Goal: Task Accomplishment & Management: Complete application form

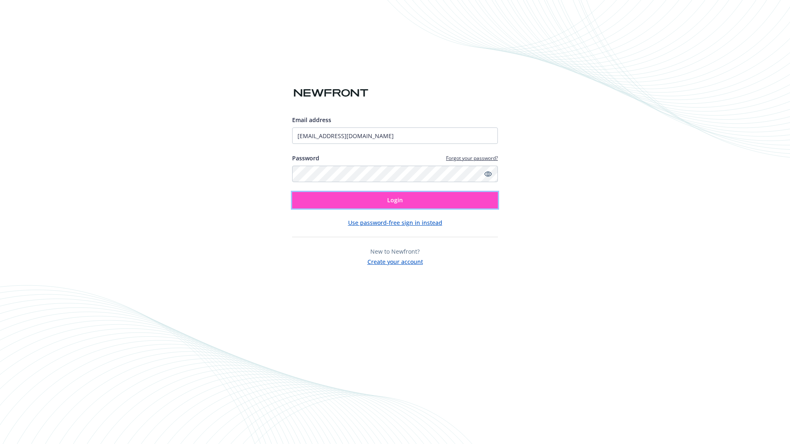
click at [395, 200] on span "Login" at bounding box center [395, 200] width 16 height 8
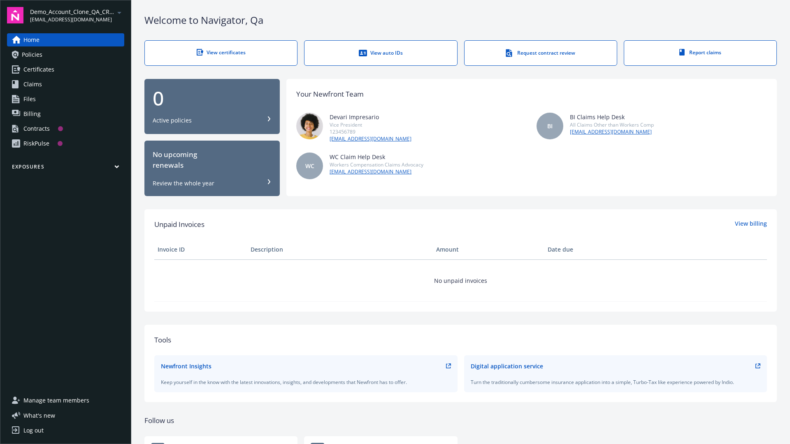
click at [77, 15] on span "Demo_Account_Clone_QA_CR_Tests_Prospect" at bounding box center [72, 11] width 84 height 9
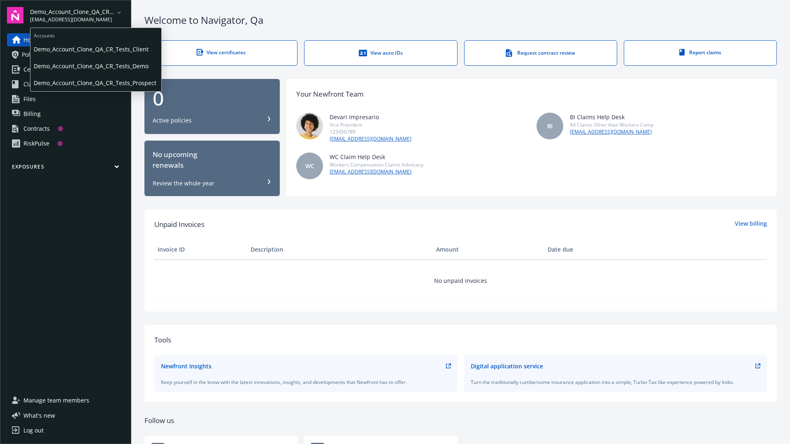
click at [95, 49] on span "Demo_Account_Clone_QA_CR_Tests_Client" at bounding box center [96, 49] width 124 height 17
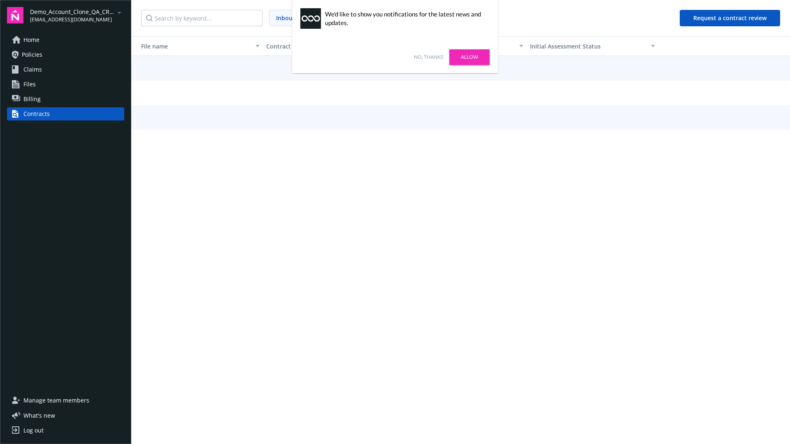
click at [428, 57] on link "No, thanks" at bounding box center [428, 56] width 29 height 7
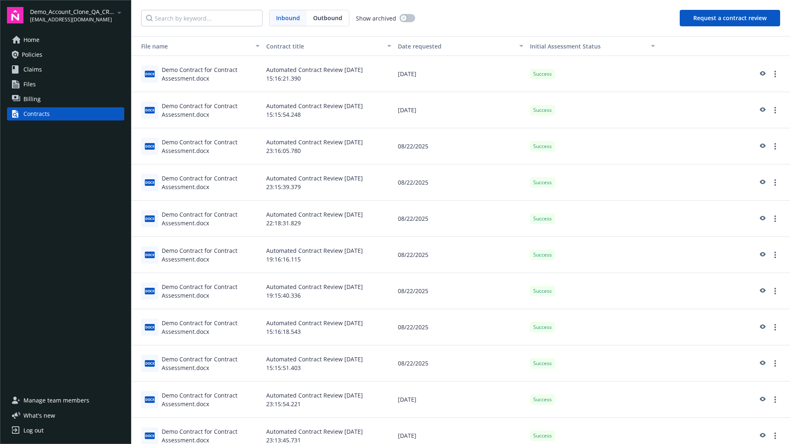
click at [730, 18] on button "Request a contract review" at bounding box center [730, 18] width 100 height 16
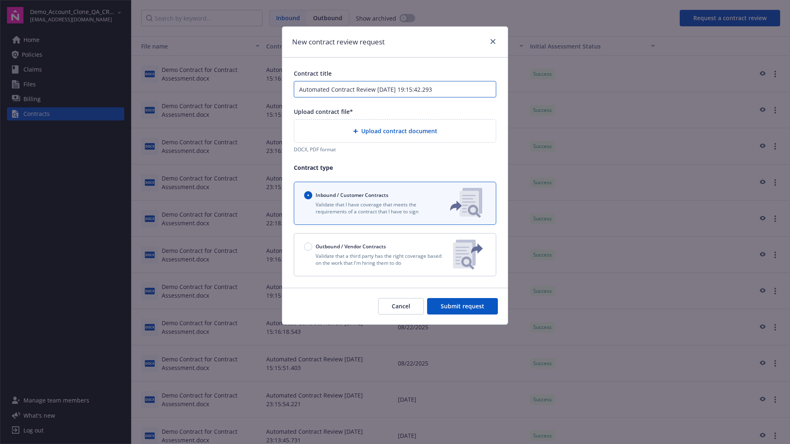
type input "Automated Contract Review [DATE] 19:15:42.293"
click at [395, 255] on p "Validate that a third party has the right coverage based on the work that I'm h…" at bounding box center [375, 260] width 142 height 14
radio input "false"
radio input "true"
click at [463, 310] on span "Submit request" at bounding box center [463, 306] width 44 height 8
